Goal: Information Seeking & Learning: Learn about a topic

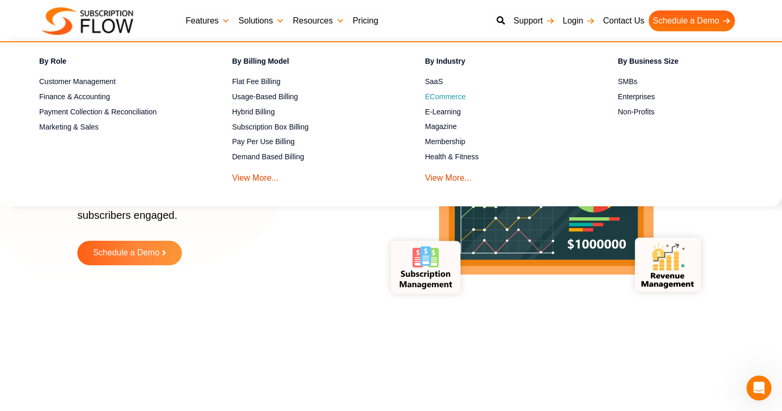
click at [445, 99] on span "ECommerce" at bounding box center [445, 96] width 41 height 11
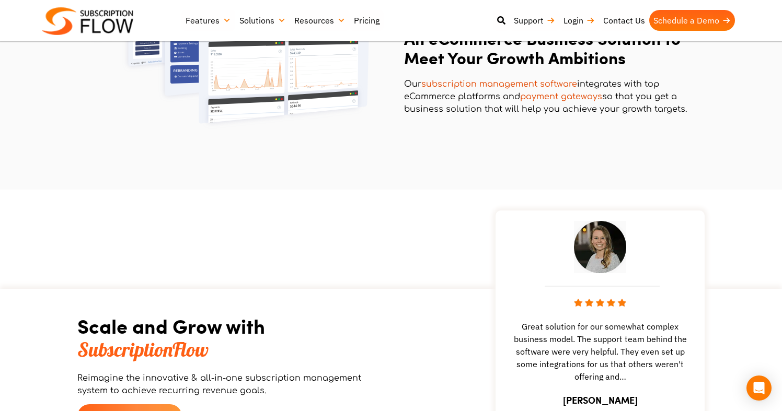
scroll to position [1487, 0]
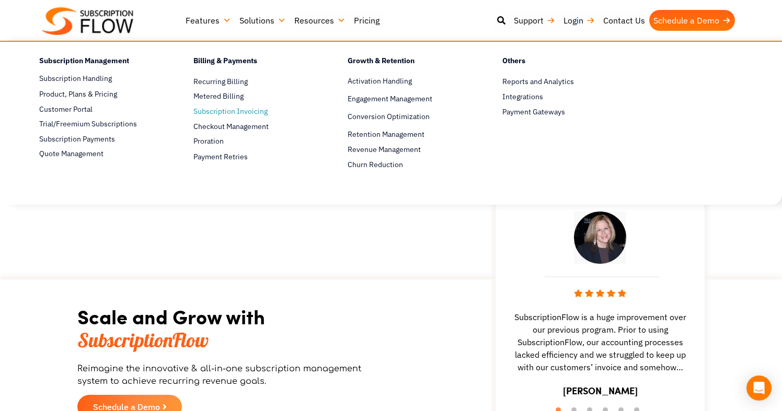
click at [235, 110] on link "Subscription Invoicing" at bounding box center [252, 112] width 118 height 13
